Goal: Task Accomplishment & Management: Manage account settings

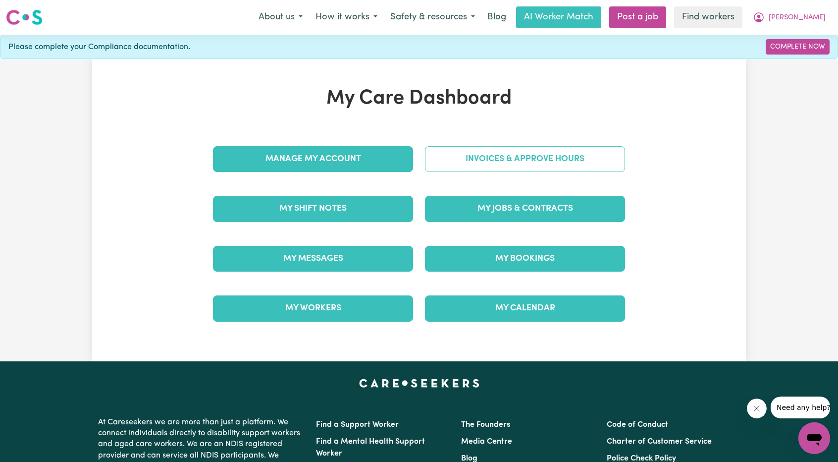
click at [480, 158] on link "Invoices & Approve Hours" at bounding box center [525, 159] width 200 height 26
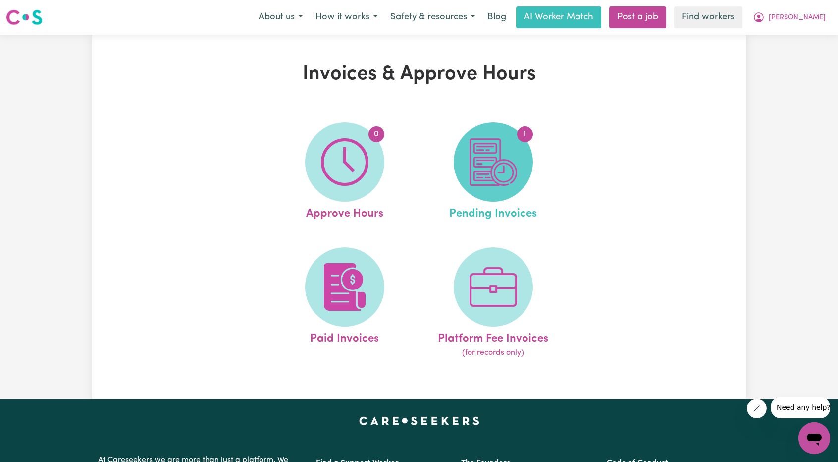
click at [513, 159] on img at bounding box center [494, 162] width 48 height 48
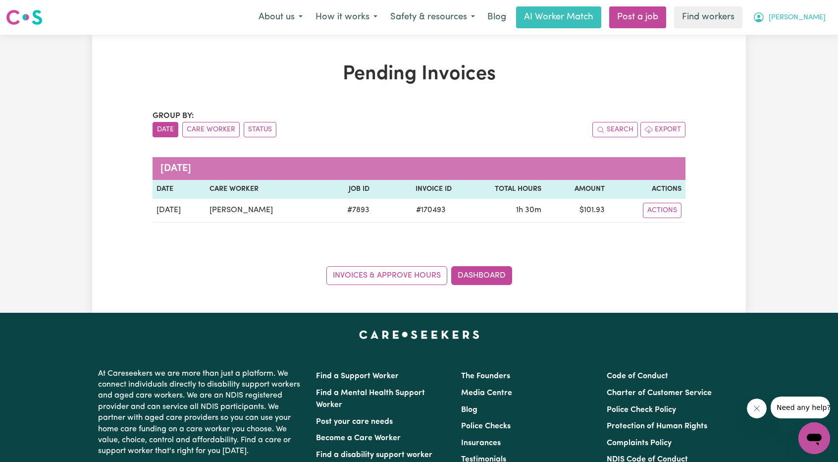
click at [805, 15] on button "[PERSON_NAME]" at bounding box center [789, 17] width 86 height 21
click at [785, 56] on link "Logout" at bounding box center [792, 57] width 78 height 19
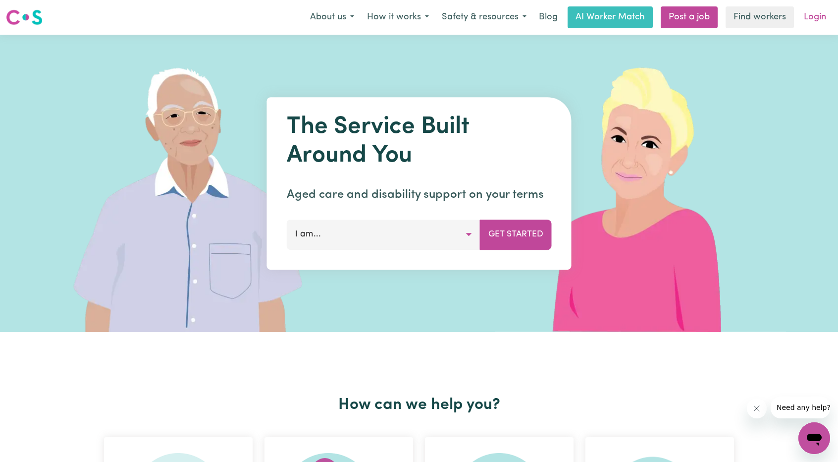
click at [809, 23] on link "Login" at bounding box center [815, 17] width 34 height 22
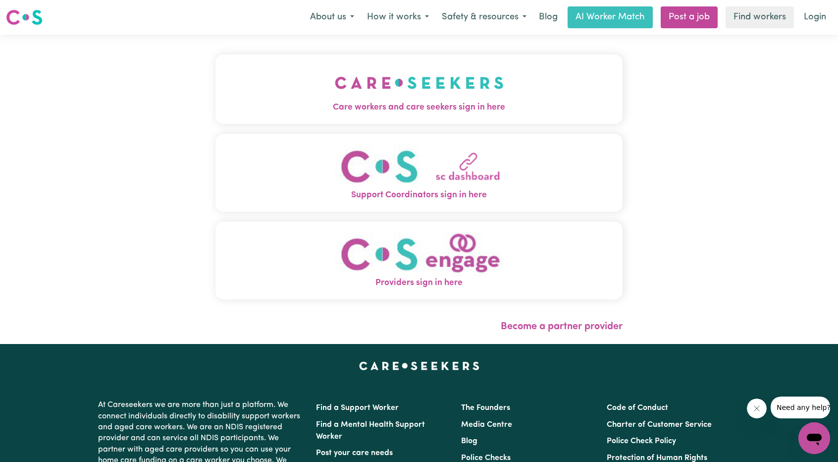
click at [335, 89] on img "Care workers and care seekers sign in here" at bounding box center [419, 82] width 169 height 37
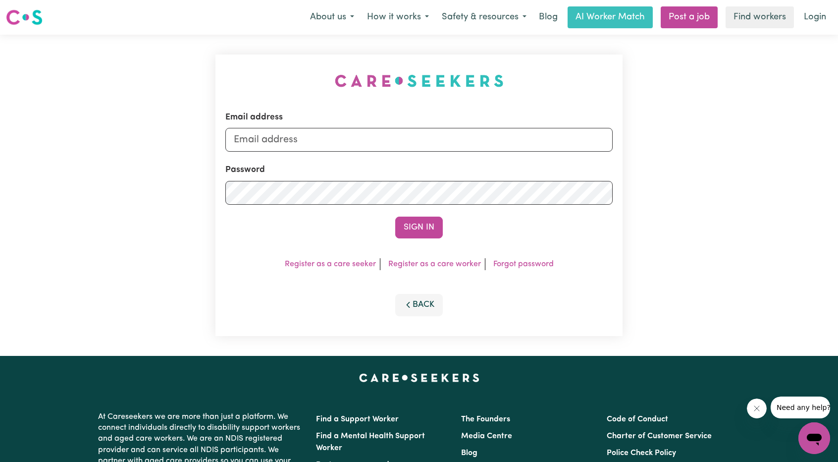
click at [411, 150] on form "Email address Password Sign In" at bounding box center [418, 174] width 387 height 127
click at [414, 145] on input "Email address" at bounding box center [418, 140] width 387 height 24
drag, startPoint x: 285, startPoint y: 138, endPoint x: 529, endPoint y: 150, distance: 244.5
click at [531, 151] on input "[EMAIL_ADDRESS][PERSON_NAME][DOMAIN_NAME]" at bounding box center [418, 140] width 387 height 24
type input "superuser~[PERSON_NAME][EMAIL_ADDRESS][PERSON_NAME][DOMAIN_NAME]"
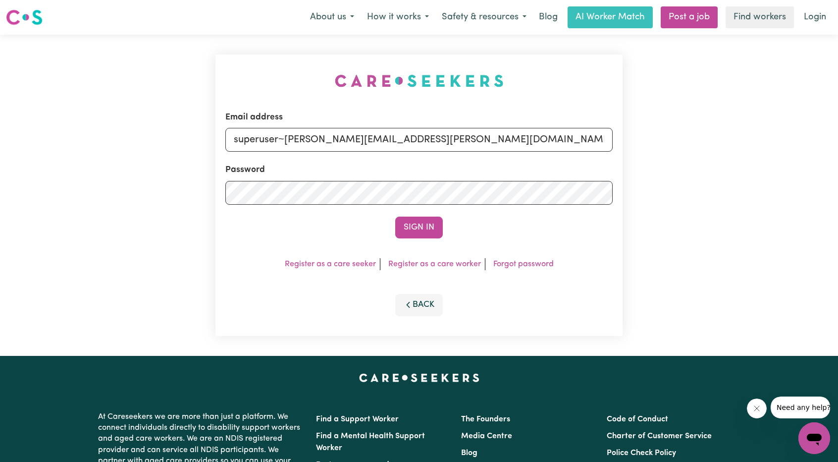
click at [455, 239] on div "Email address superuser~[PERSON_NAME][EMAIL_ADDRESS][PERSON_NAME][DOMAIN_NAME] …" at bounding box center [418, 194] width 407 height 281
click at [433, 232] on button "Sign In" at bounding box center [419, 227] width 48 height 22
